Goal: Task Accomplishment & Management: Use online tool/utility

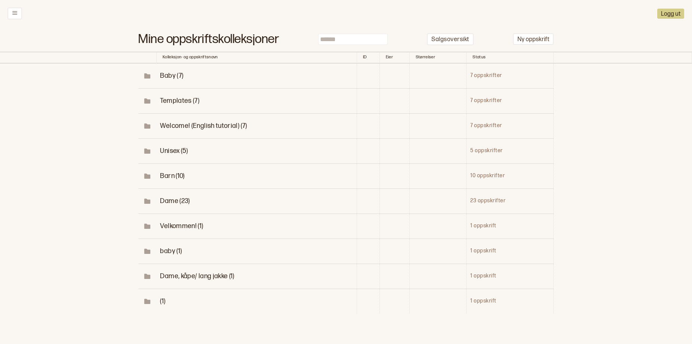
click at [168, 205] on span "Dame (23)" at bounding box center [175, 201] width 30 height 8
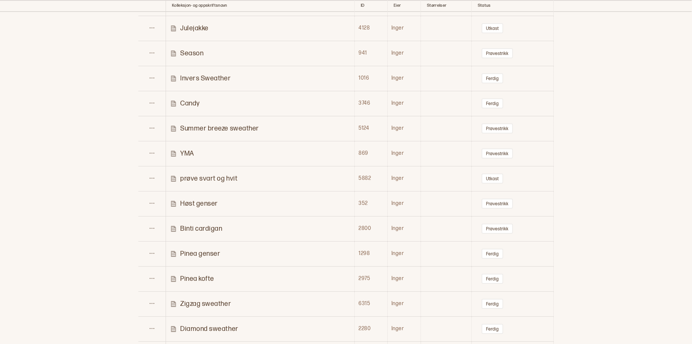
scroll to position [374, 0]
click at [225, 132] on p "Summer breeze sweather" at bounding box center [219, 127] width 79 height 9
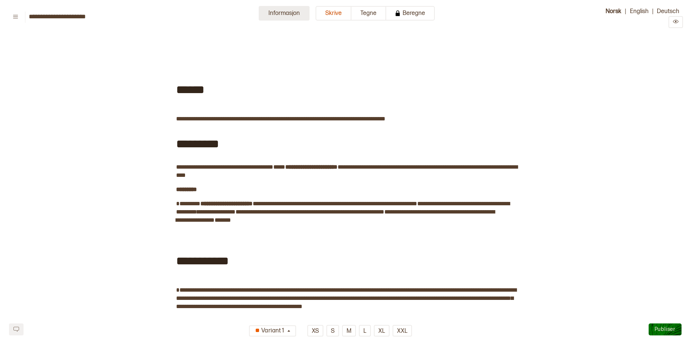
click at [267, 15] on button "Informasjon" at bounding box center [284, 13] width 51 height 15
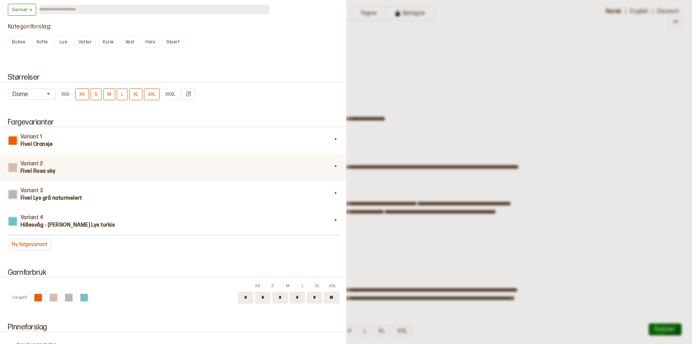
scroll to position [598, 0]
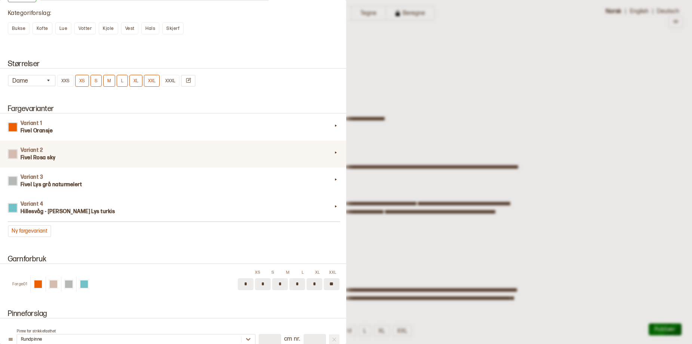
click at [167, 161] on h3 "Fivel Rosa sky" at bounding box center [176, 157] width 311 height 7
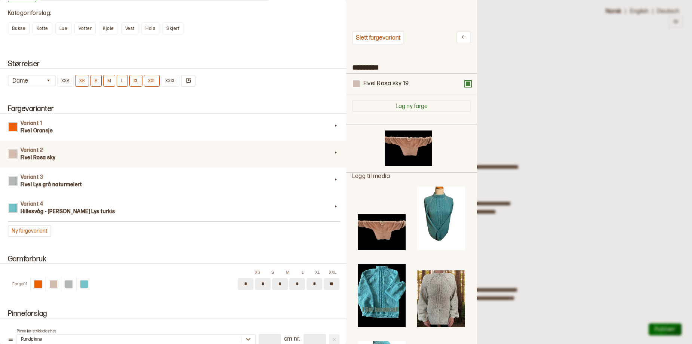
scroll to position [219, 120]
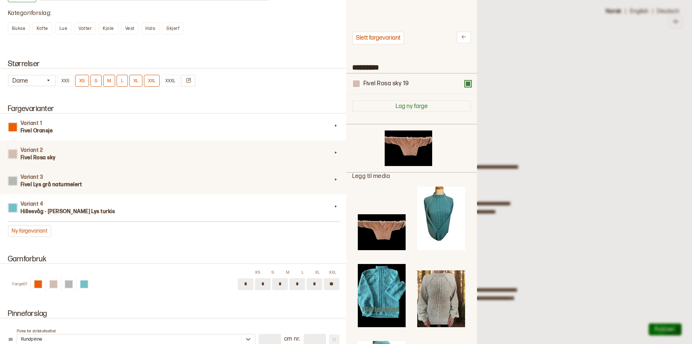
click at [81, 188] on h3 "Fivel Lys grå naturmelert" at bounding box center [176, 184] width 311 height 7
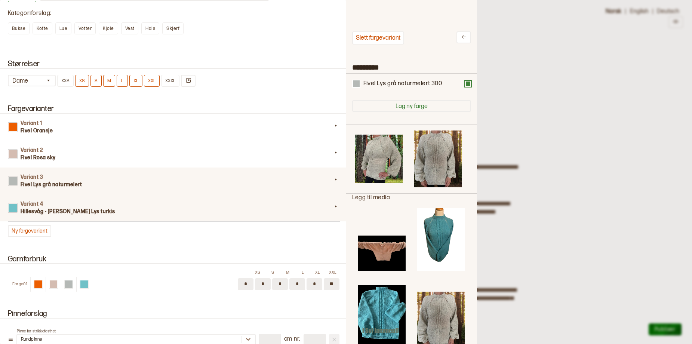
click at [142, 221] on div "Variant 4 Hillesvåg - Sol Lamullgarn Lys turkis" at bounding box center [173, 207] width 349 height 27
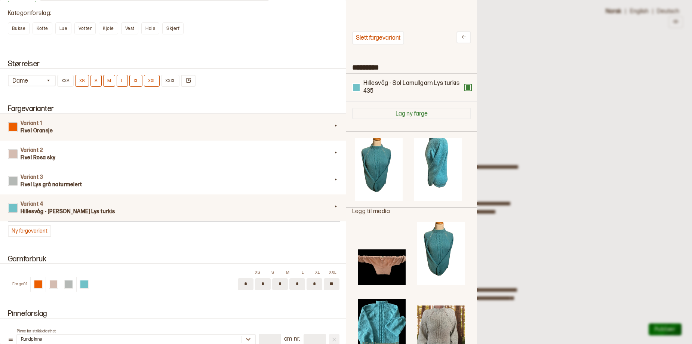
click at [85, 127] on h4 "Variant 1" at bounding box center [176, 123] width 311 height 7
type input "*********"
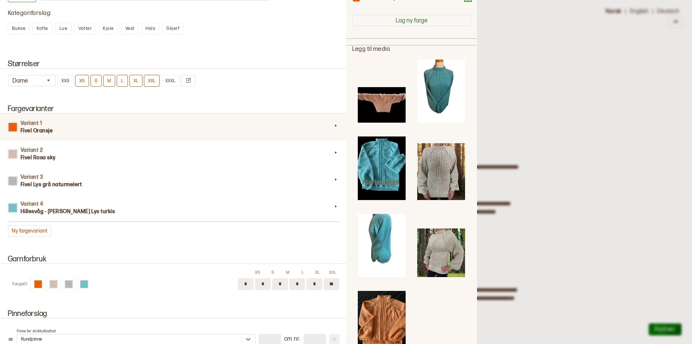
scroll to position [112, 0]
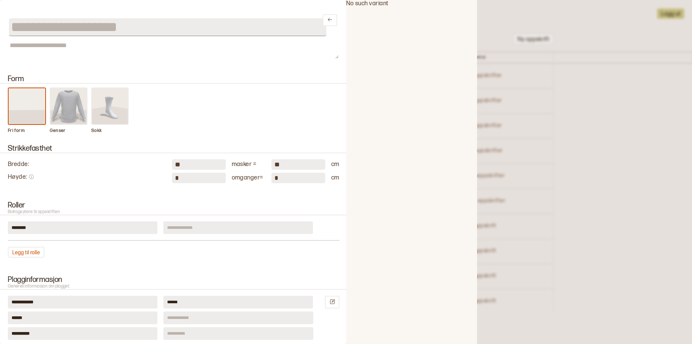
scroll to position [374, 0]
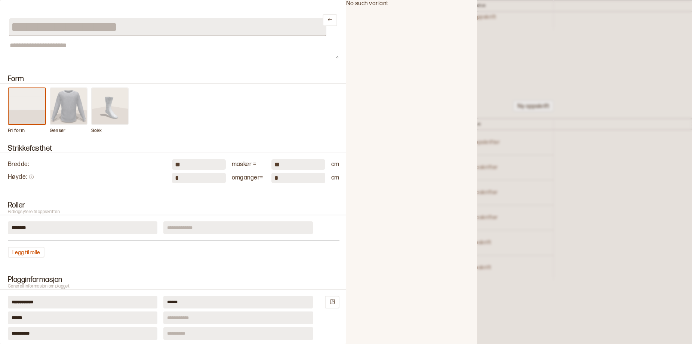
click at [623, 35] on div at bounding box center [346, 172] width 692 height 344
